Goal: Transaction & Acquisition: Purchase product/service

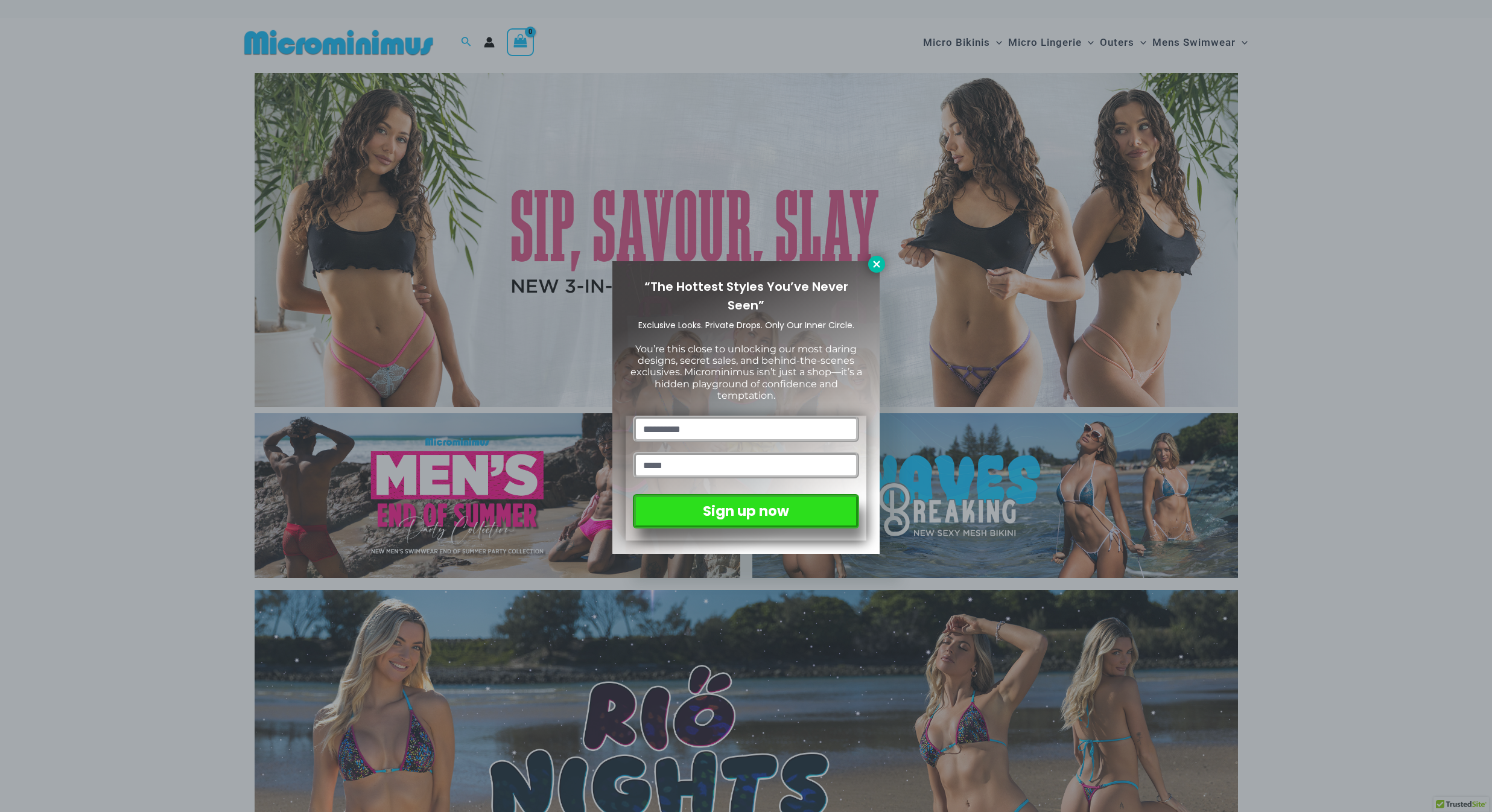
click at [875, 262] on icon at bounding box center [876, 264] width 7 height 7
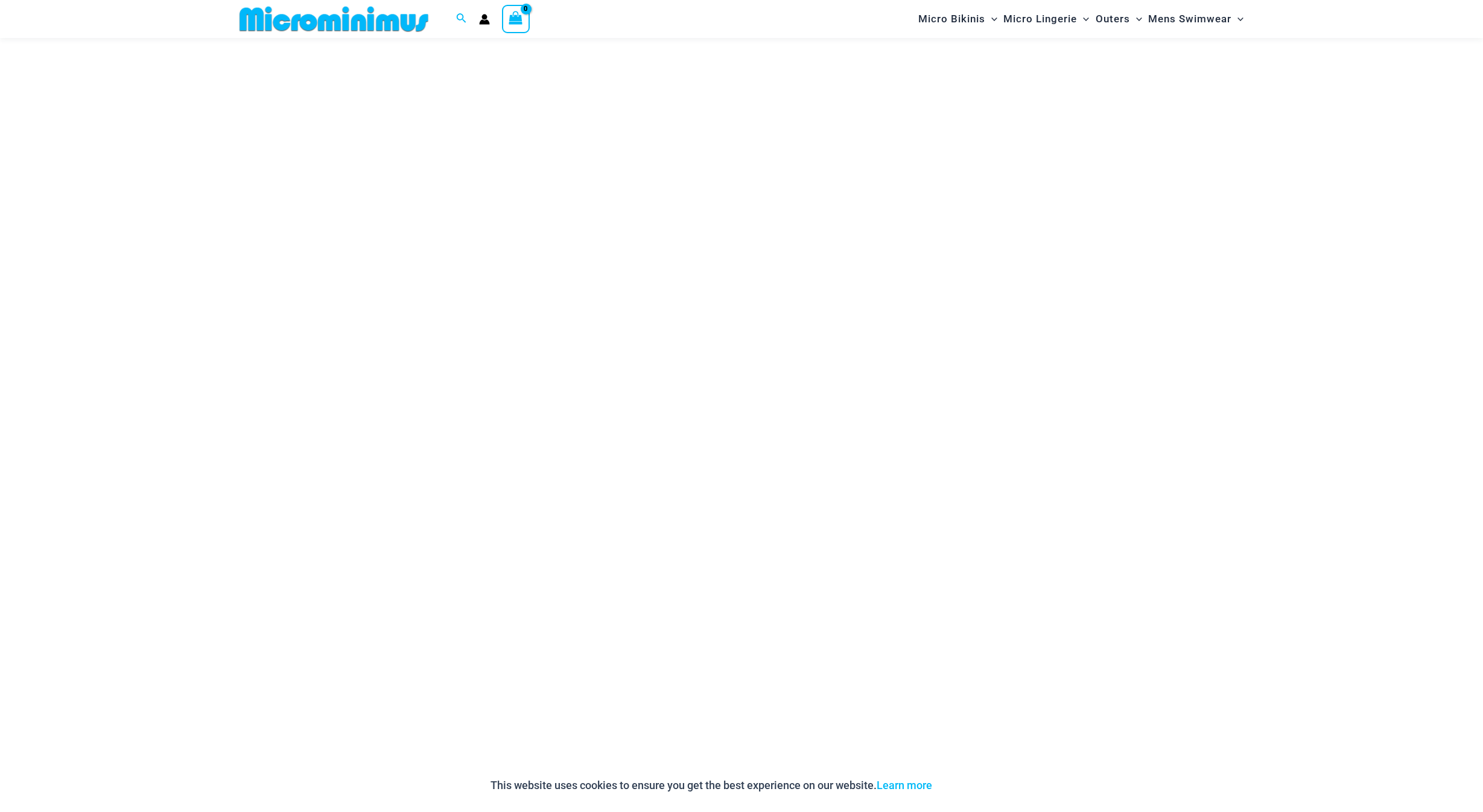
scroll to position [1401, 0]
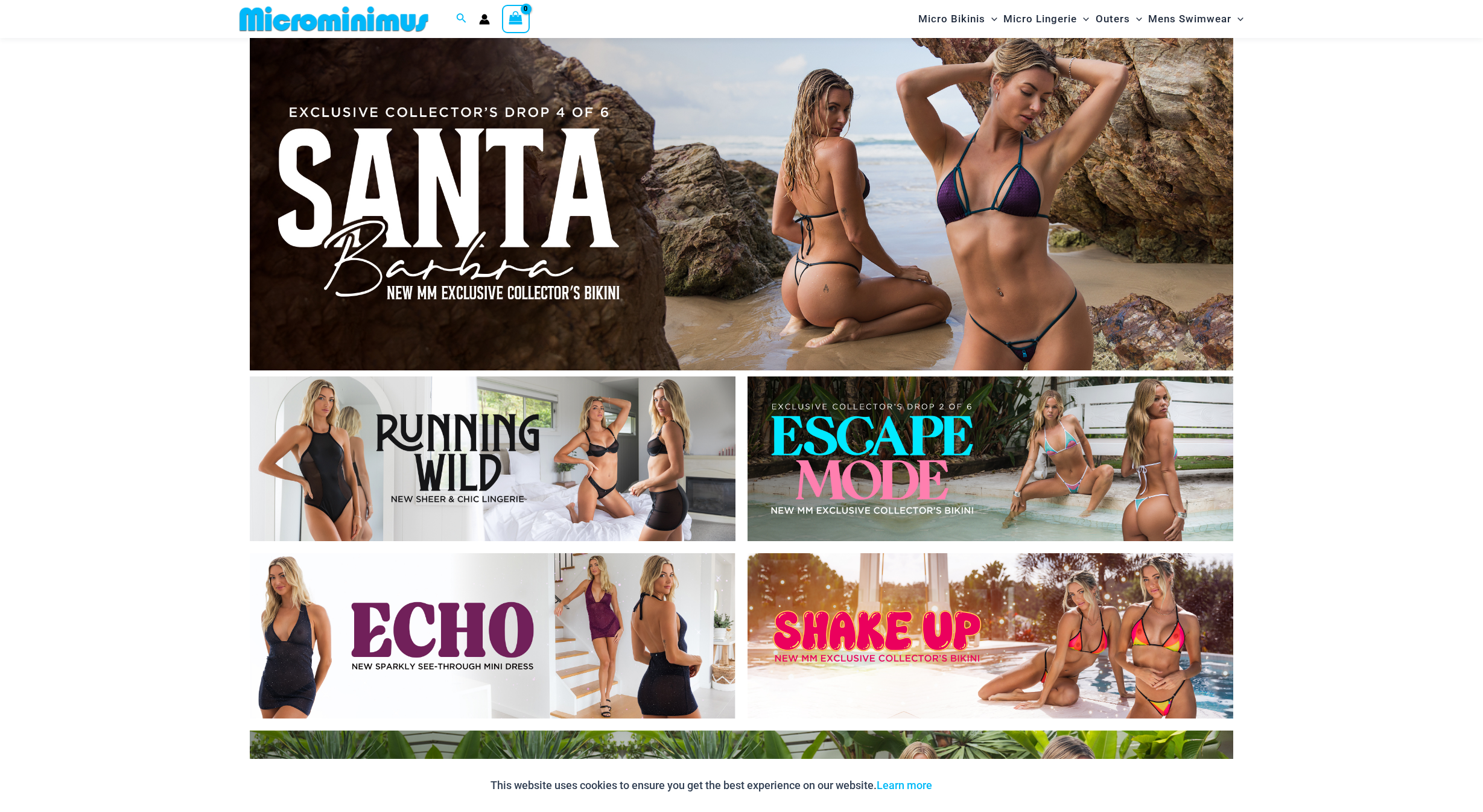
click at [850, 483] on img at bounding box center [990, 459] width 485 height 165
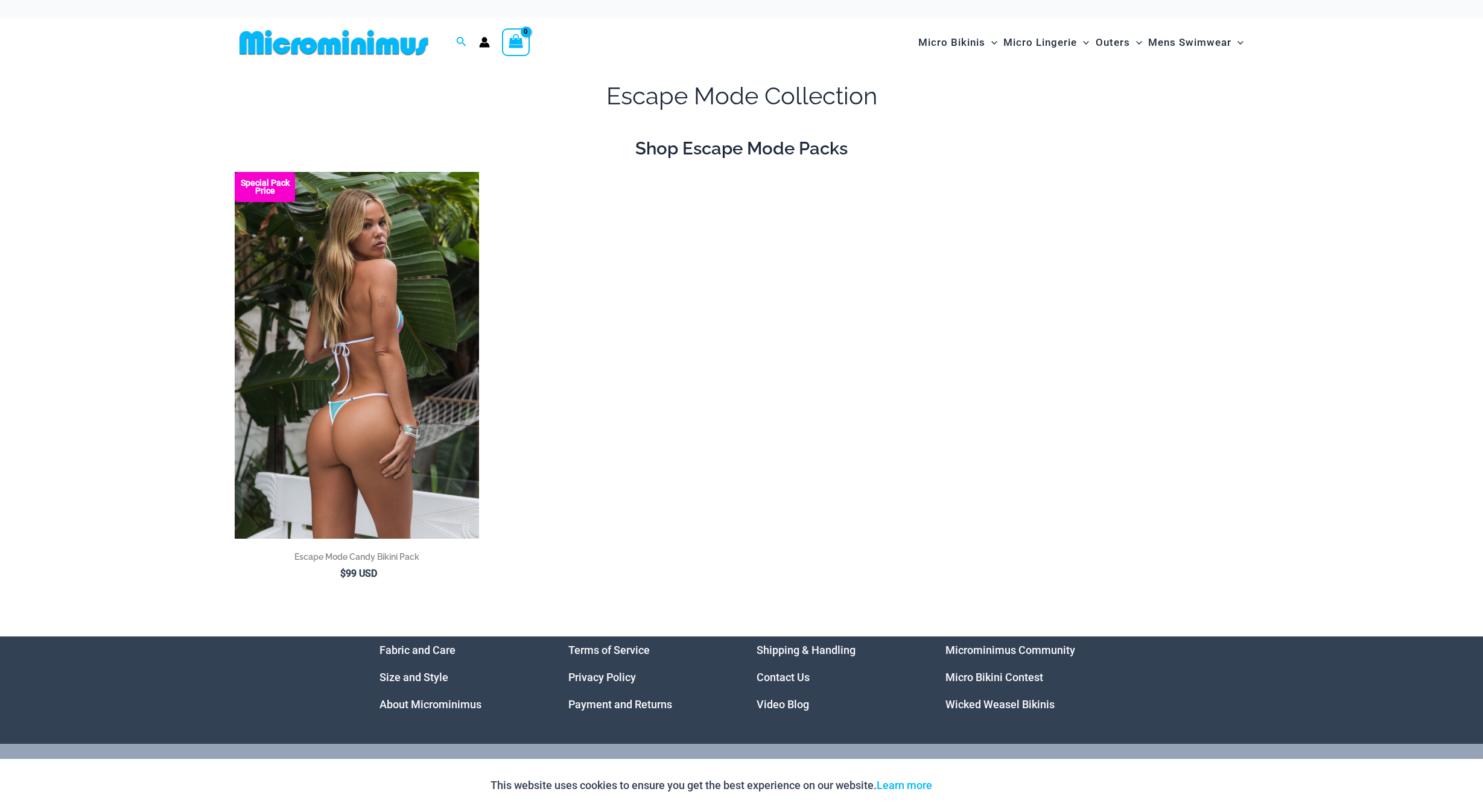
click at [350, 208] on img at bounding box center [357, 355] width 244 height 367
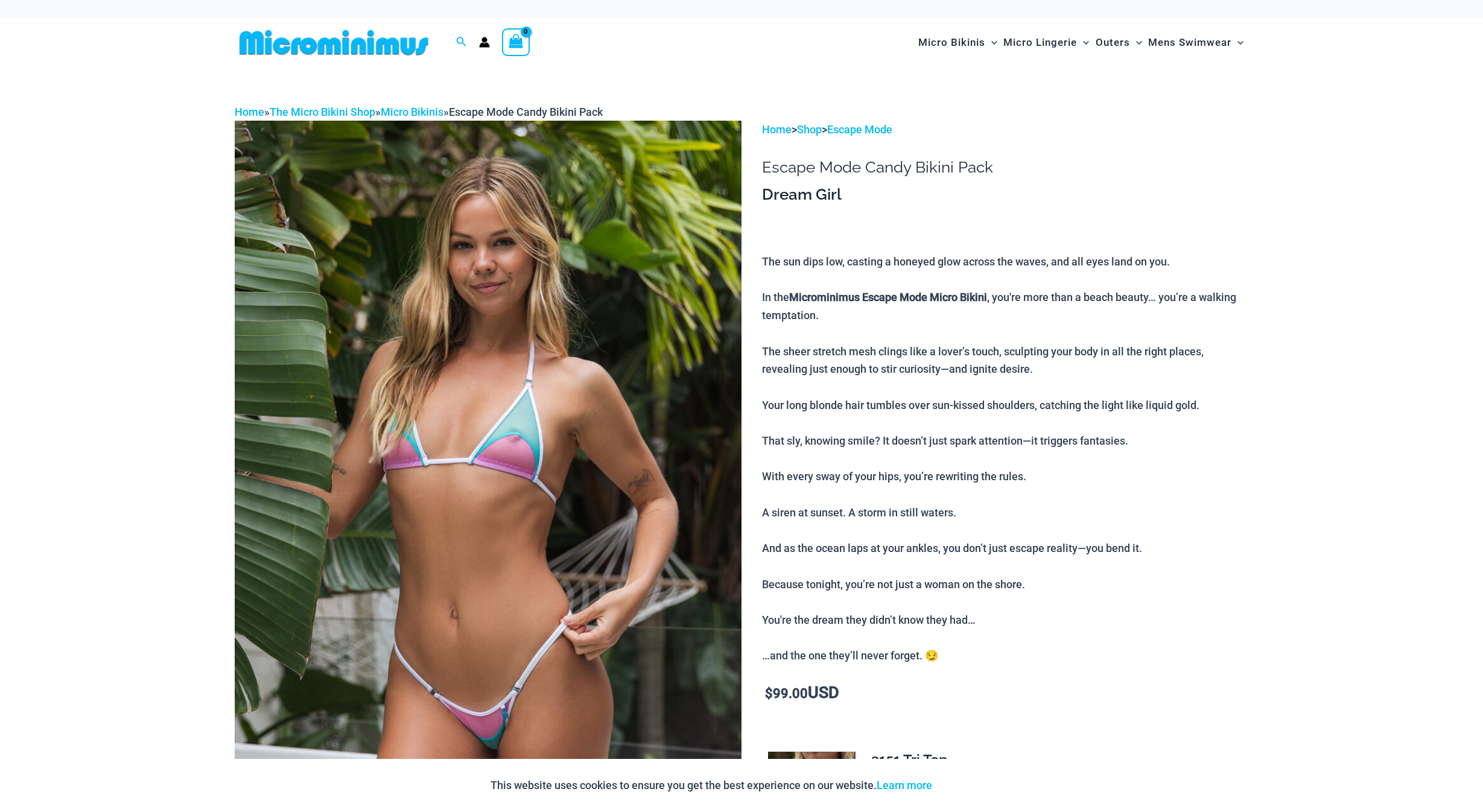
click at [400, 50] on img at bounding box center [334, 43] width 199 height 27
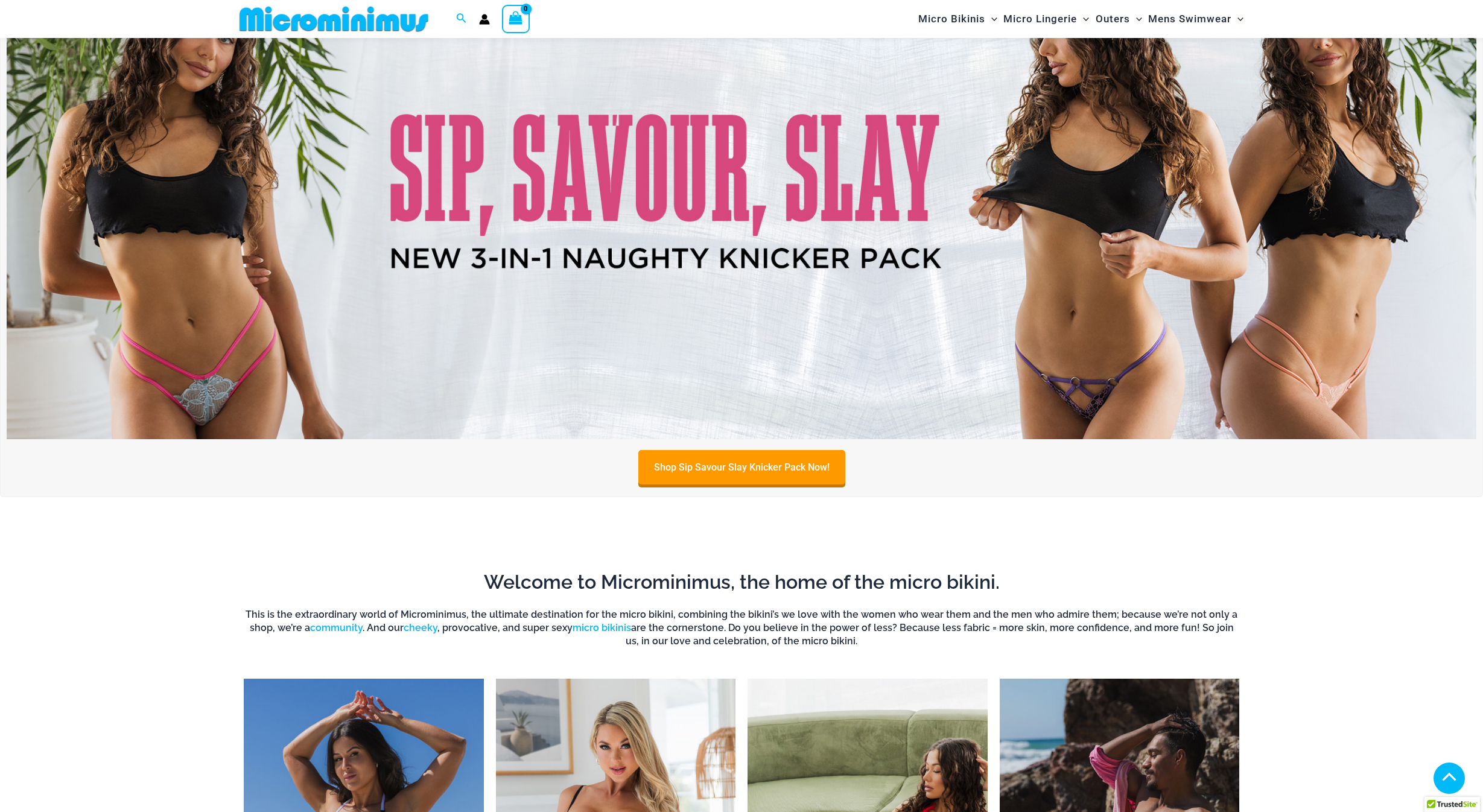
scroll to position [534, 0]
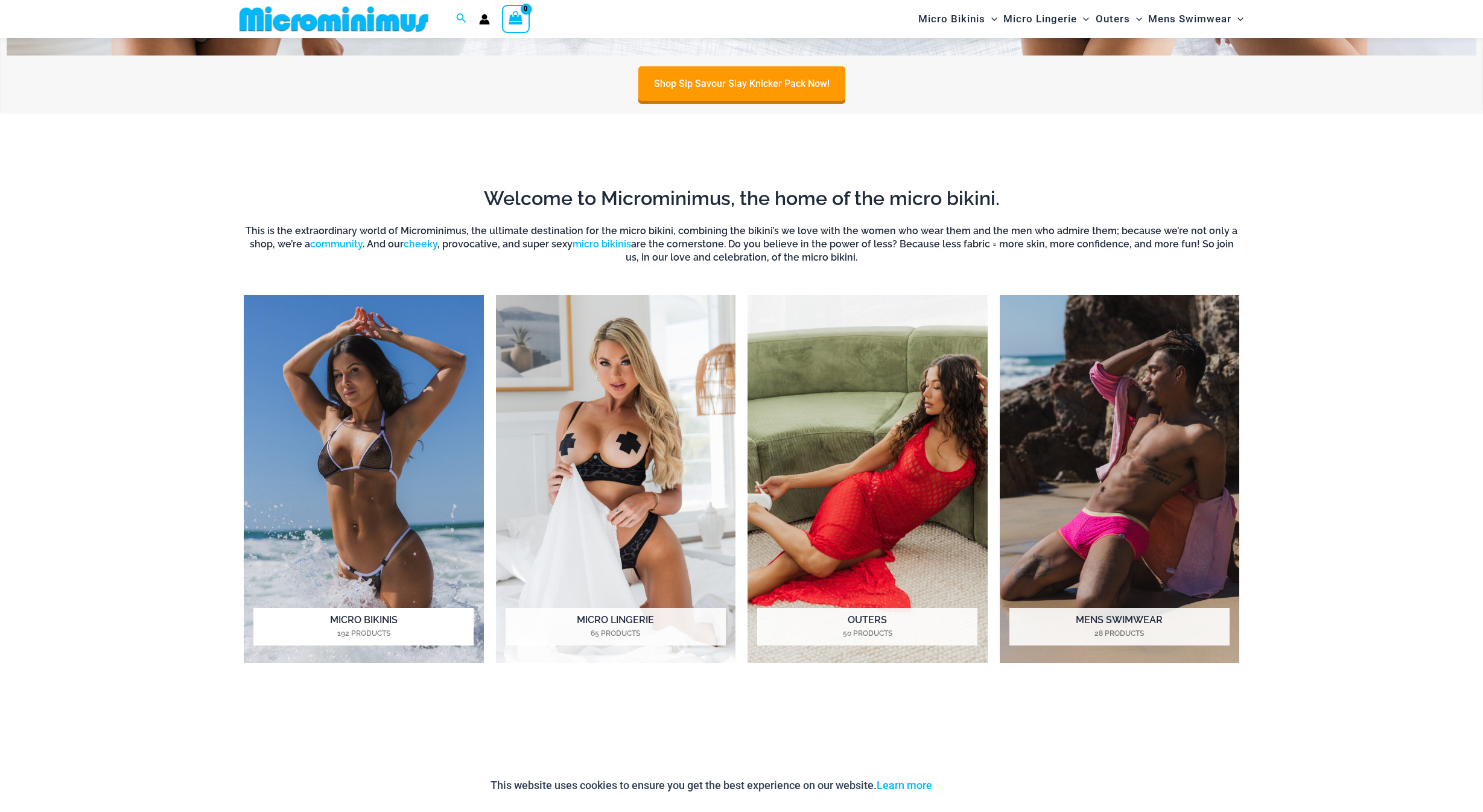
click at [341, 445] on img "Visit product category Micro Bikinis" at bounding box center [363, 479] width 240 height 369
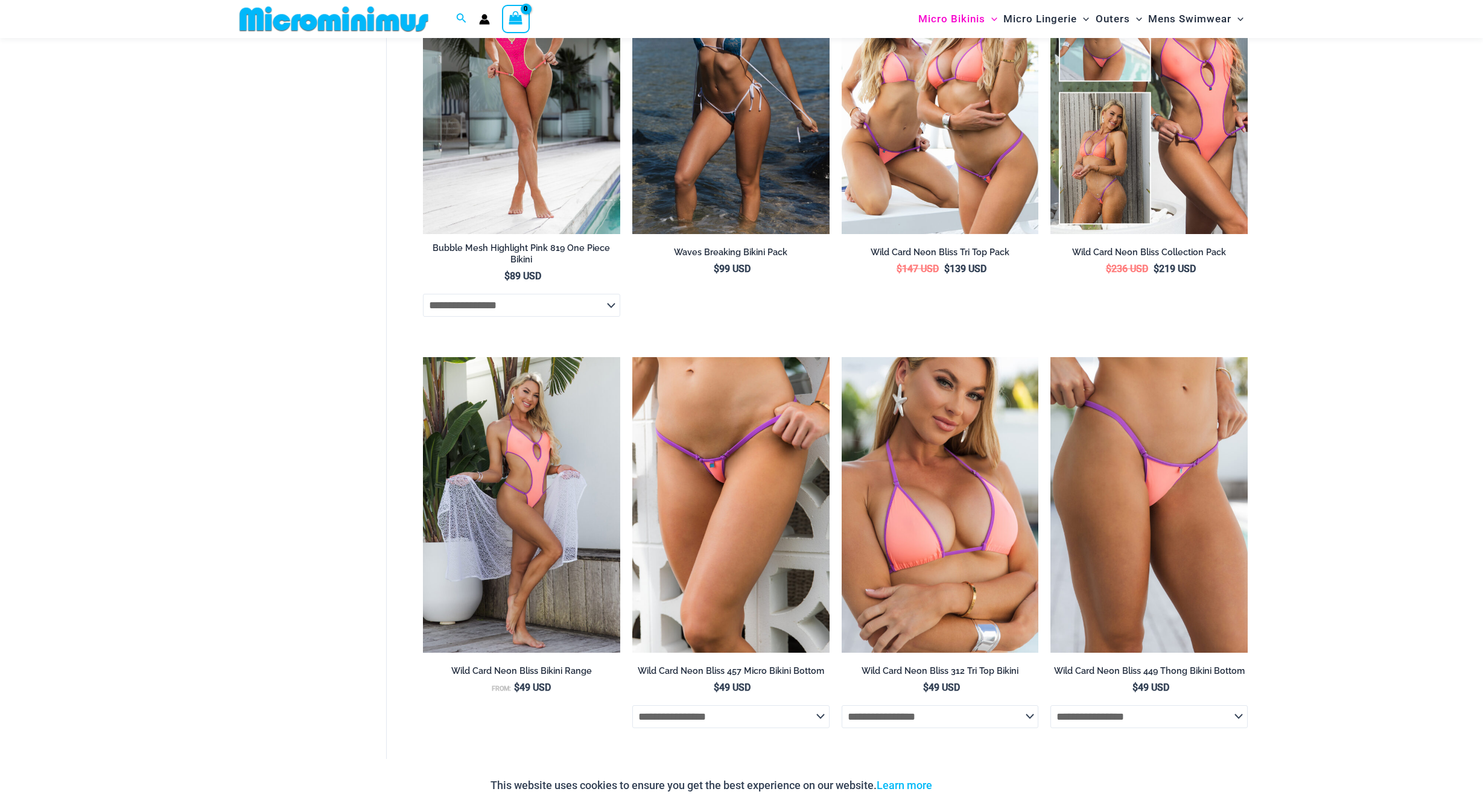
scroll to position [2291, 0]
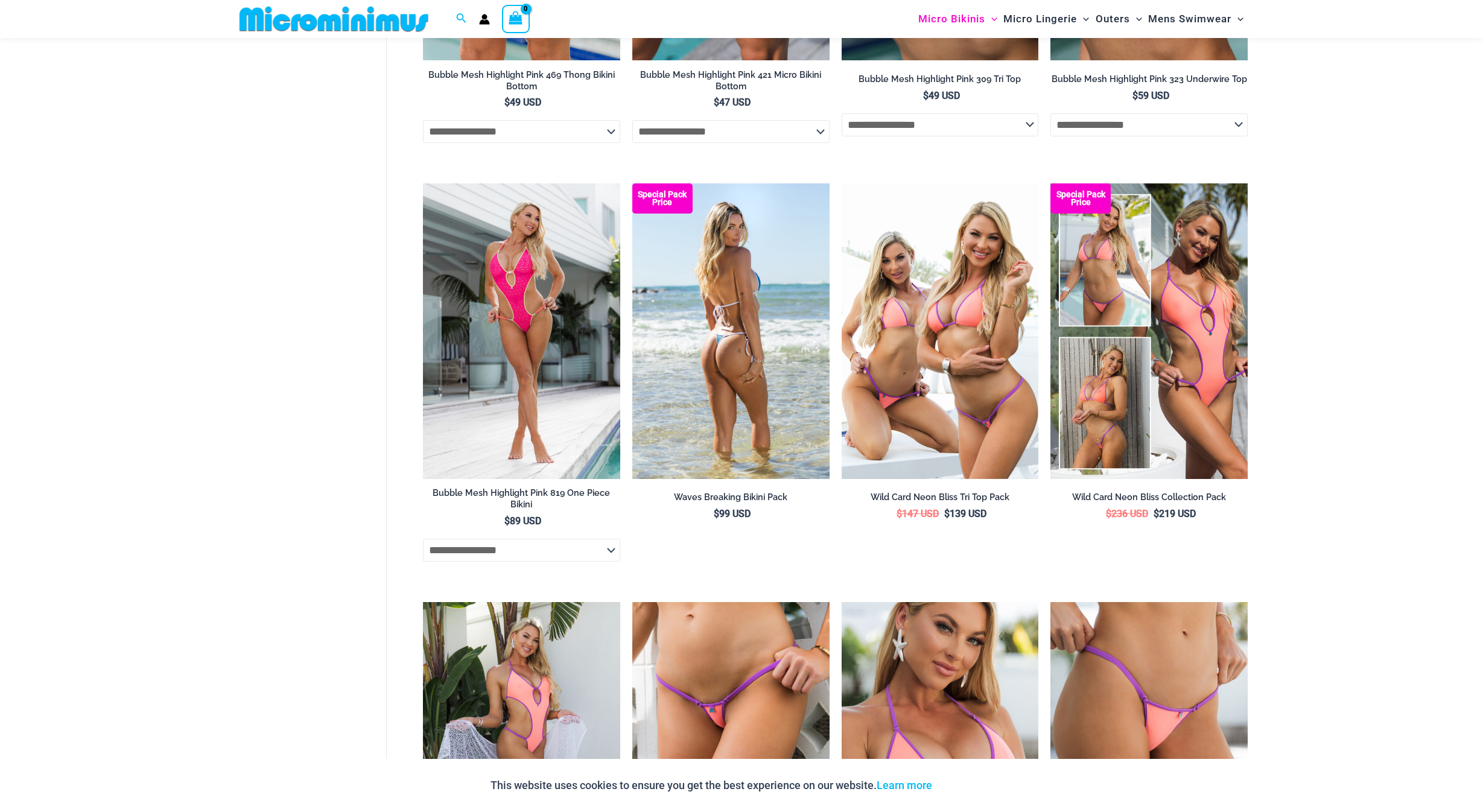
click at [778, 377] on img at bounding box center [731, 331] width 197 height 296
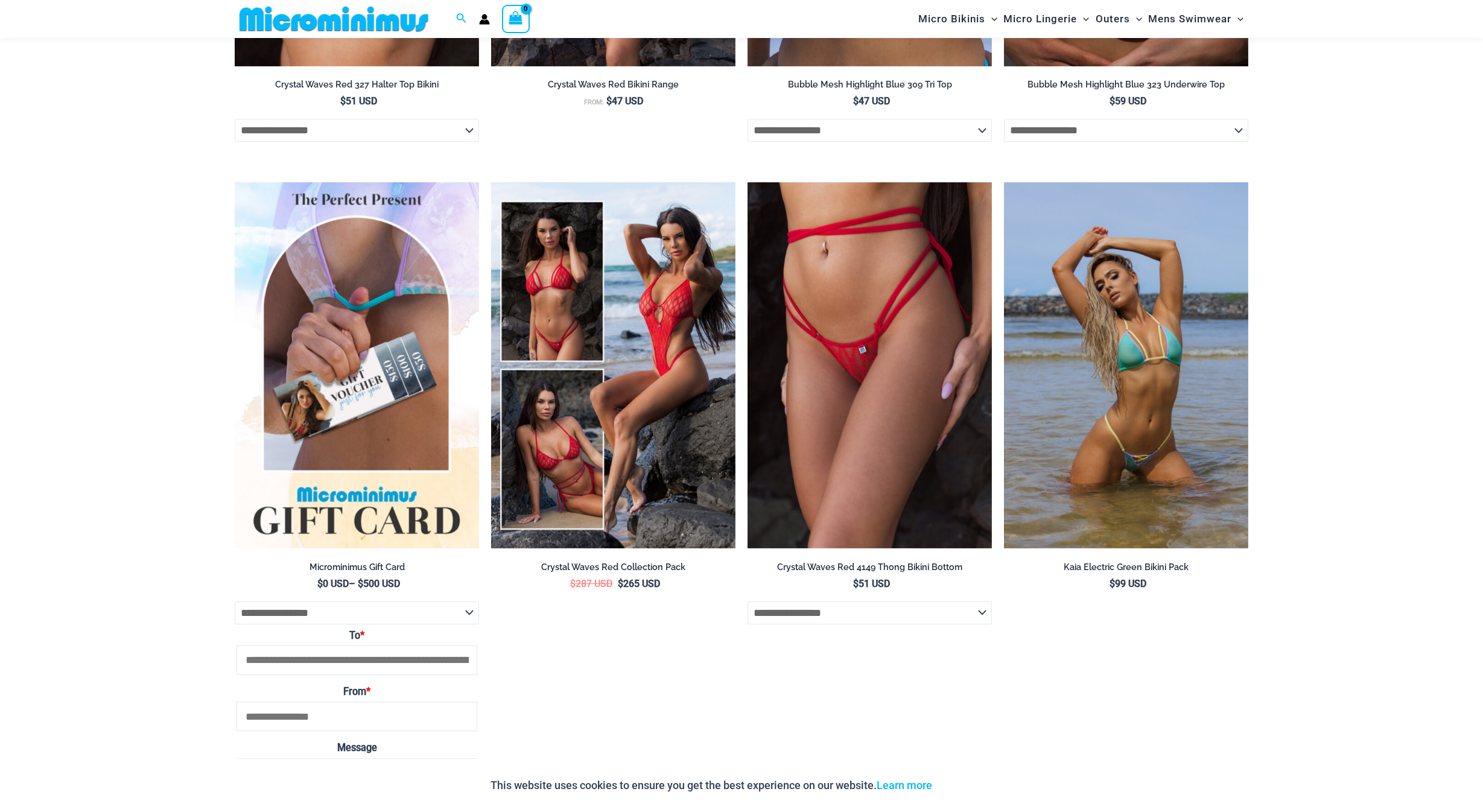
scroll to position [2095, 0]
